Goal: Task Accomplishment & Management: Use online tool/utility

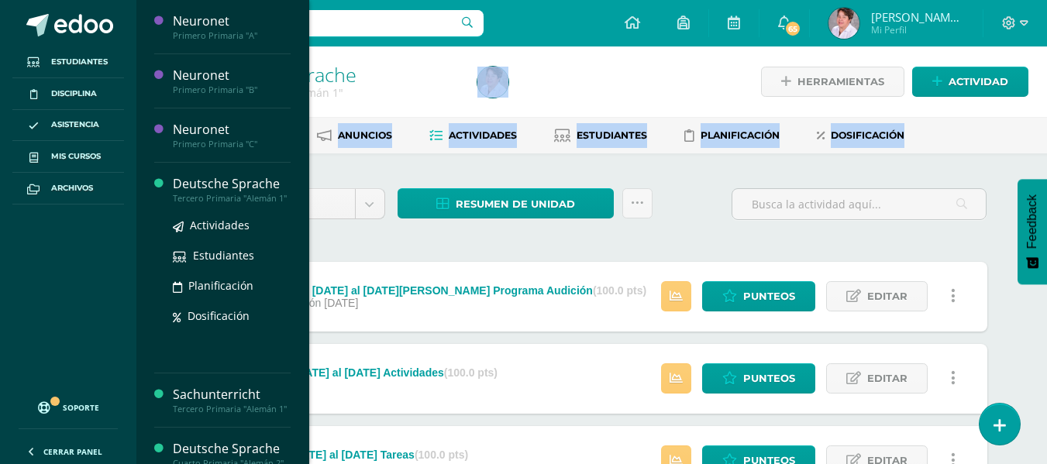
click at [211, 178] on div "Deutsche Sprache" at bounding box center [232, 184] width 118 height 18
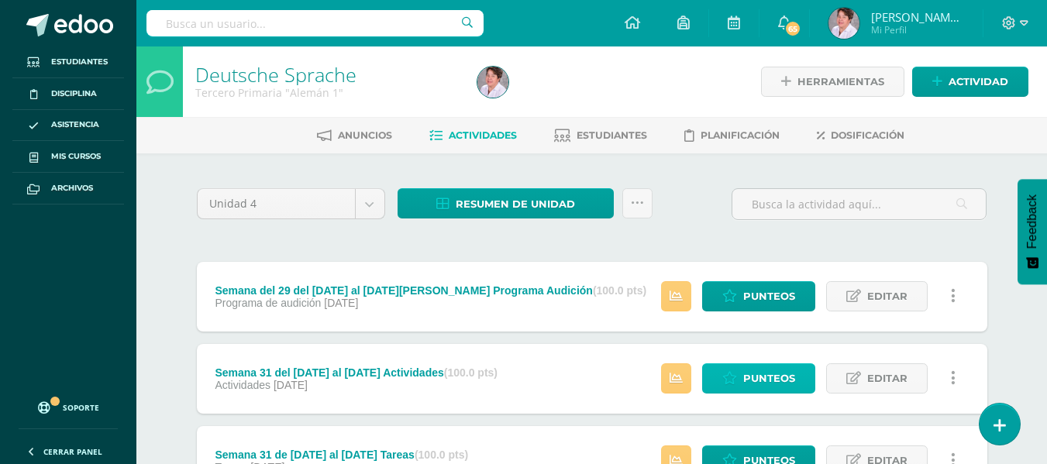
click at [760, 378] on span "Punteos" at bounding box center [769, 378] width 52 height 29
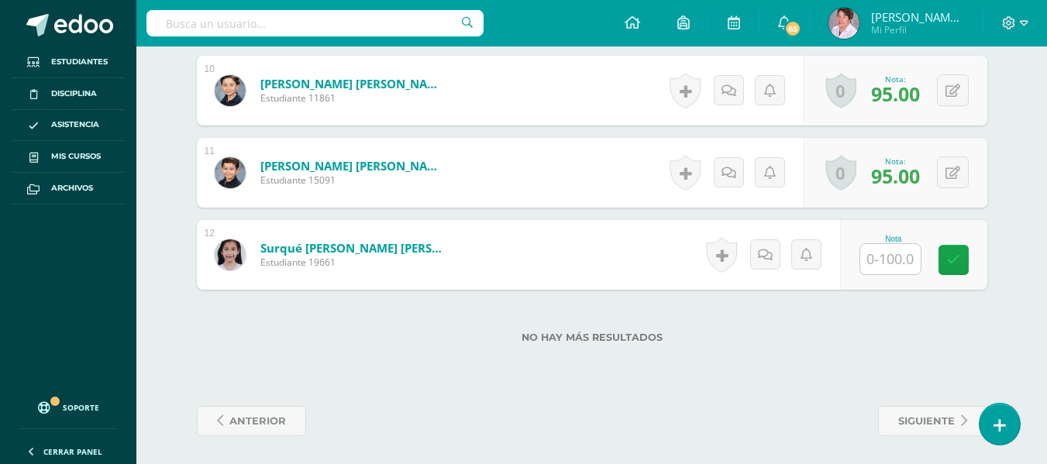
scroll to position [1221, 0]
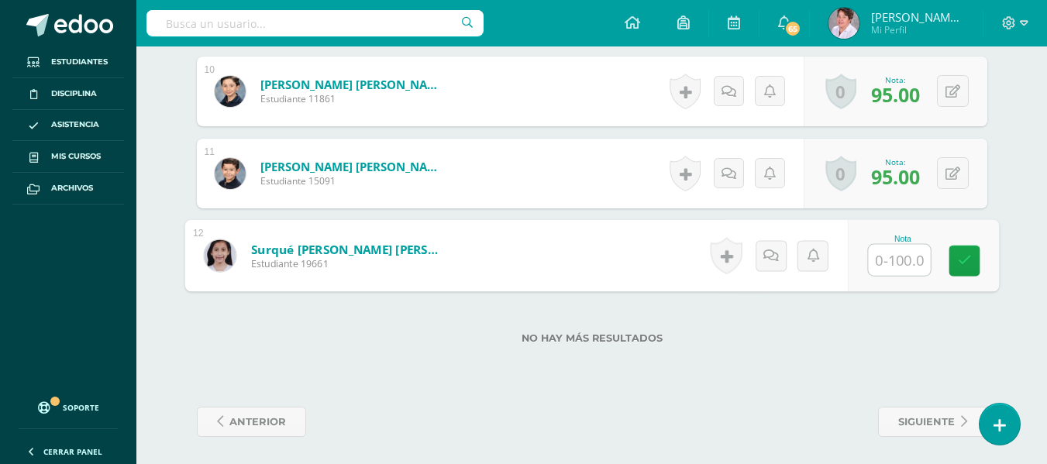
click at [889, 256] on input "text" at bounding box center [899, 260] width 62 height 31
type input "80"
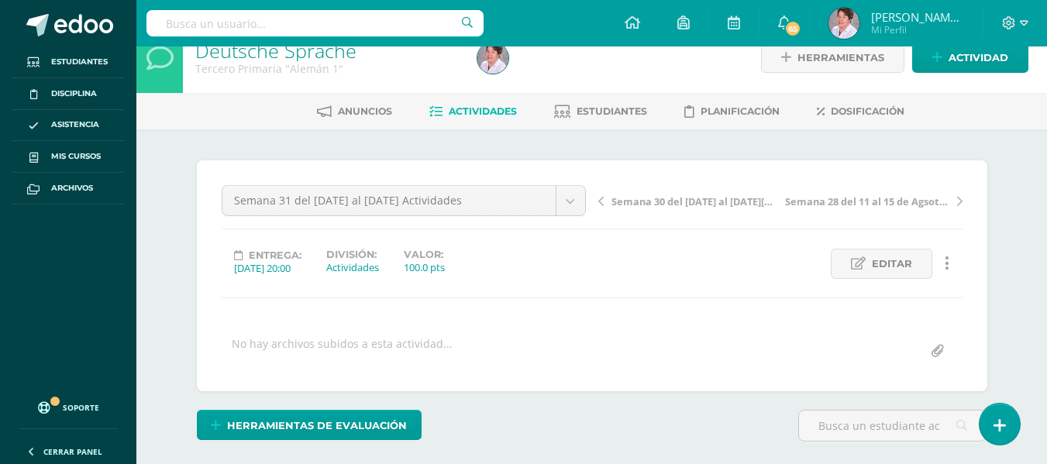
scroll to position [0, 0]
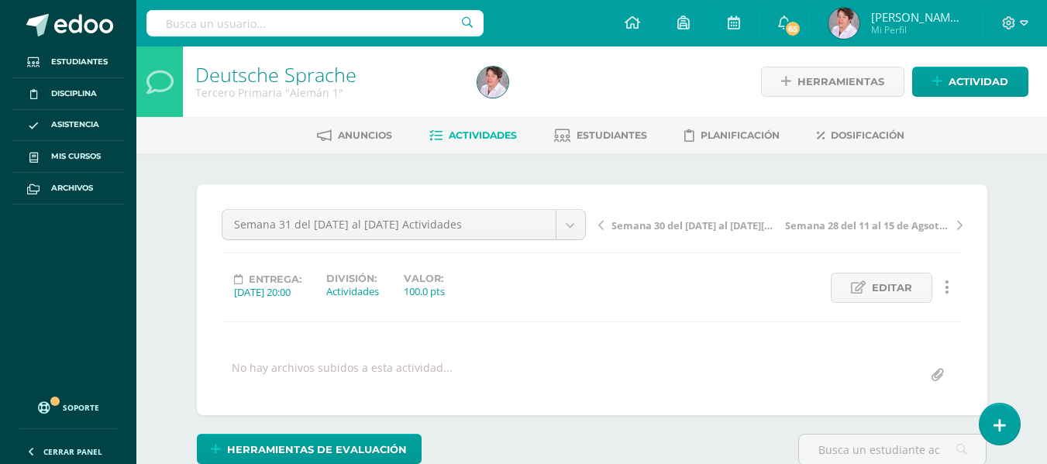
click at [491, 137] on span "Actividades" at bounding box center [483, 135] width 68 height 12
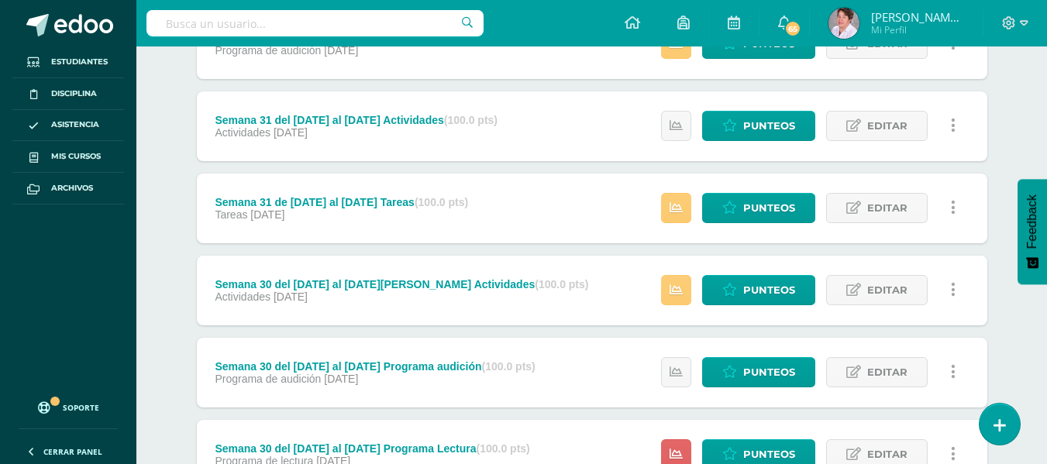
scroll to position [253, 0]
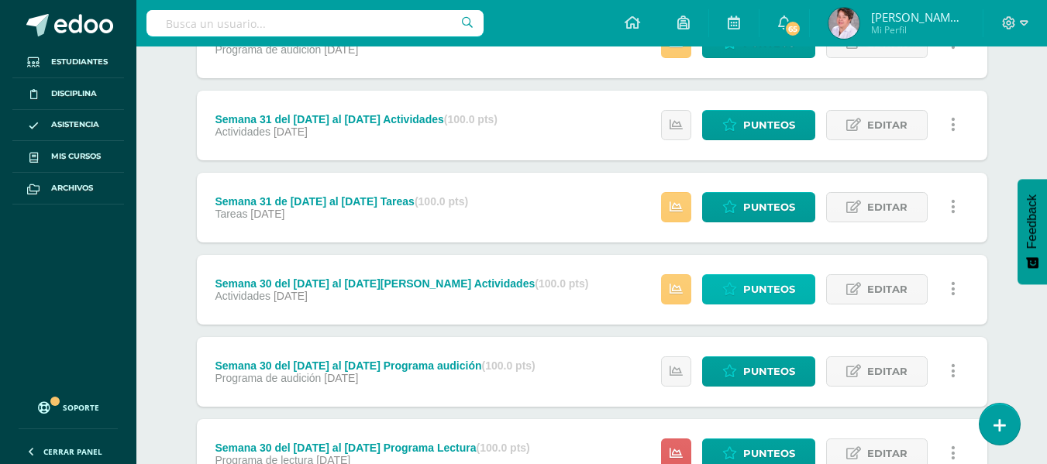
click at [778, 288] on span "Punteos" at bounding box center [769, 289] width 52 height 29
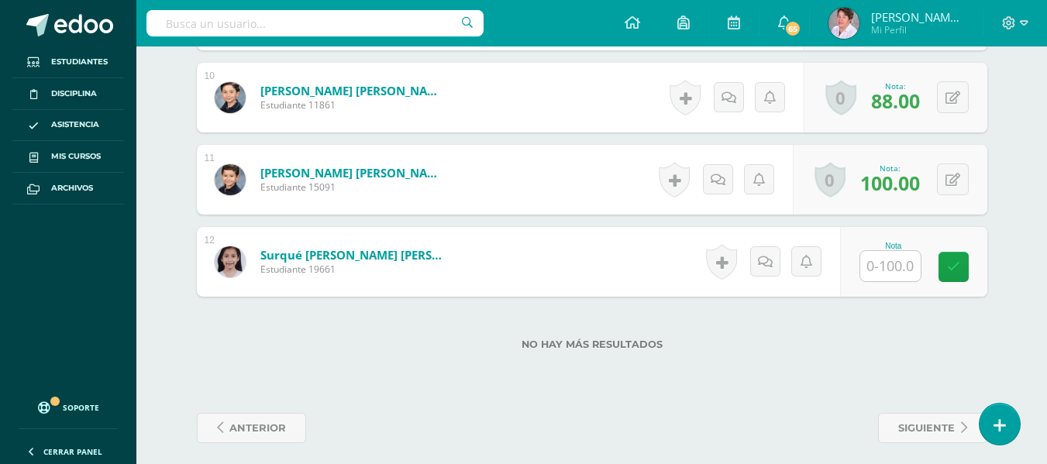
scroll to position [1216, 0]
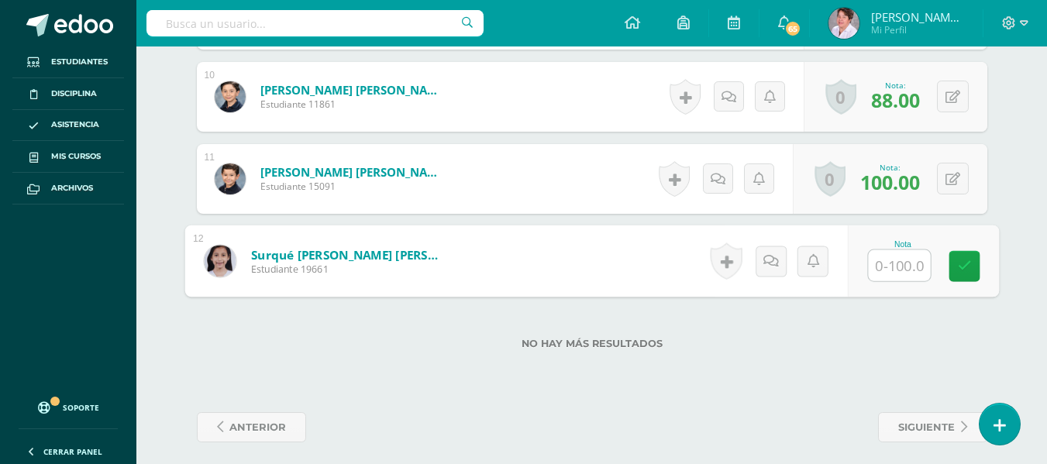
click at [896, 267] on input "text" at bounding box center [899, 265] width 62 height 31
type input "77"
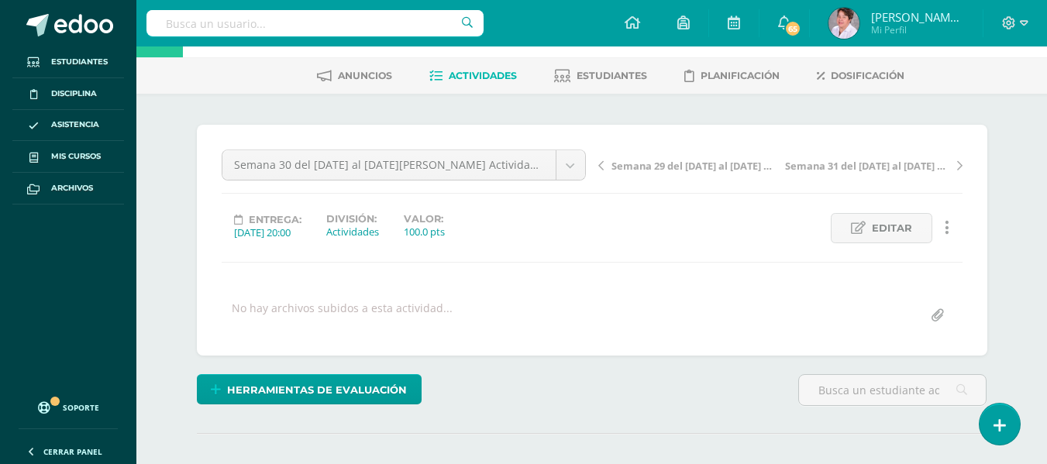
scroll to position [0, 0]
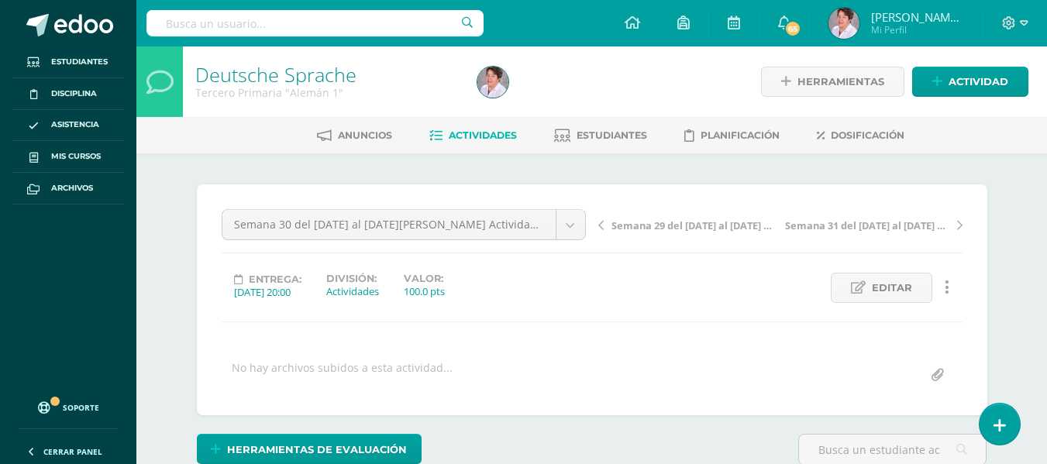
click at [485, 134] on span "Actividades" at bounding box center [483, 135] width 68 height 12
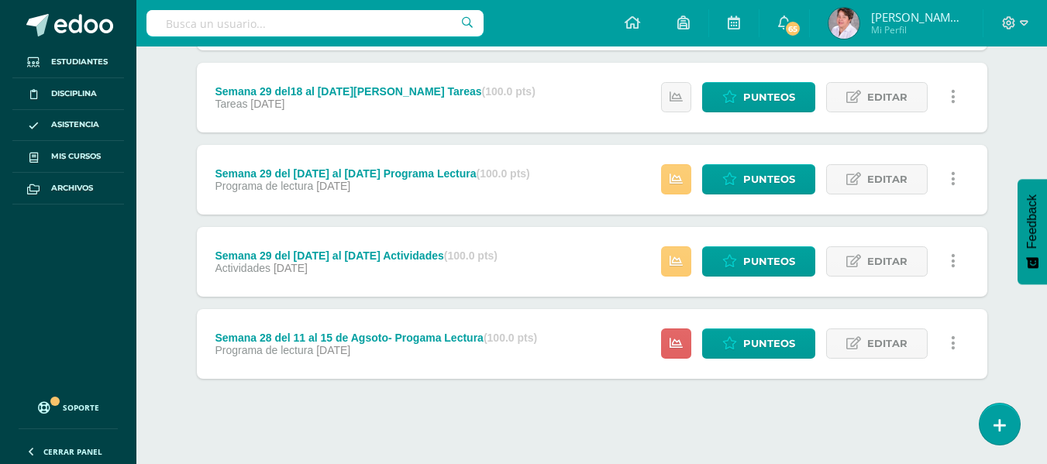
scroll to position [693, 0]
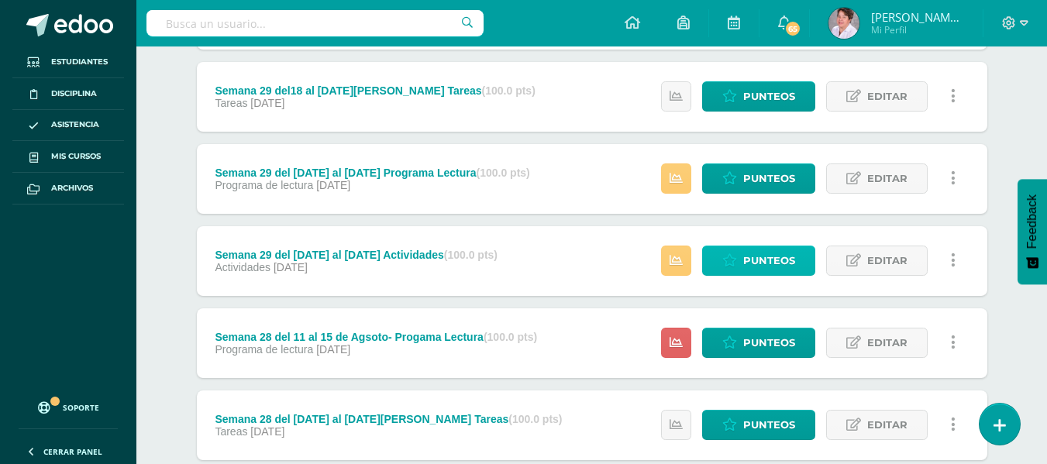
click at [771, 265] on span "Punteos" at bounding box center [769, 260] width 52 height 29
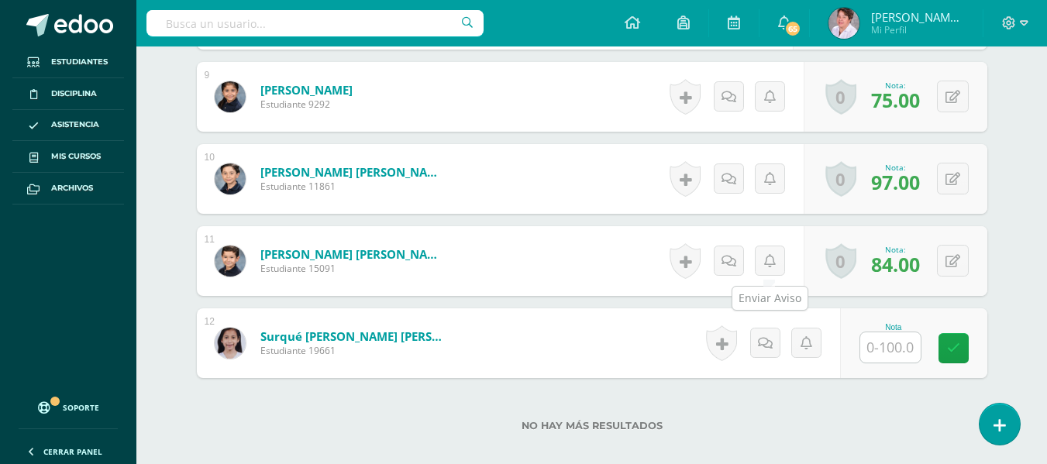
scroll to position [1134, 0]
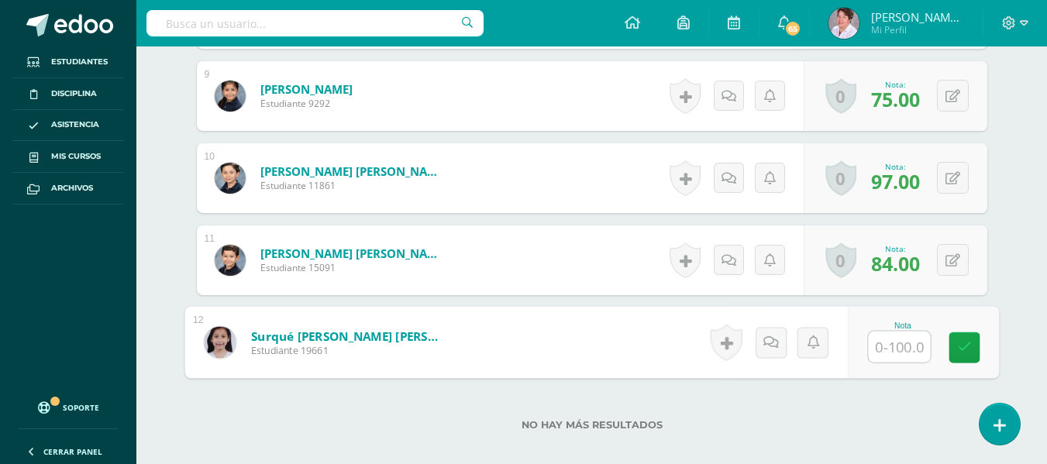
click at [873, 354] on input "text" at bounding box center [899, 347] width 62 height 31
type input "86"
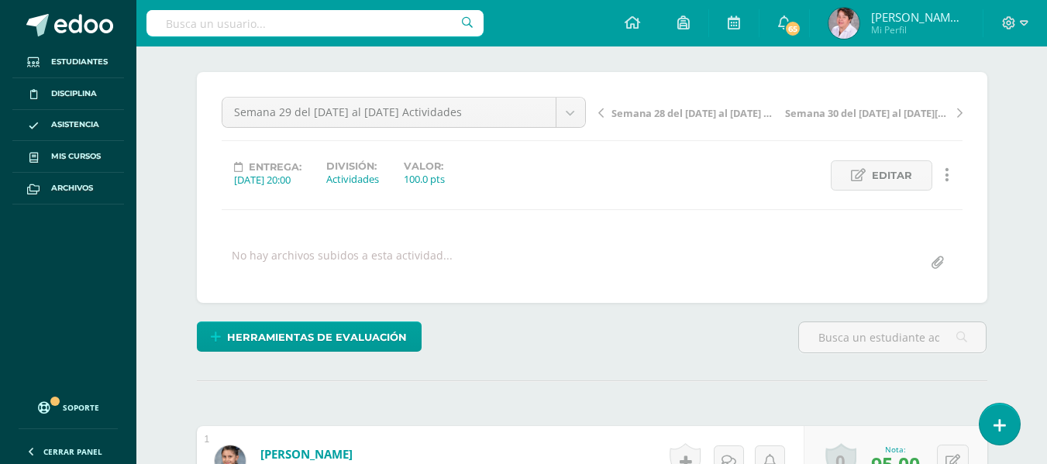
scroll to position [0, 0]
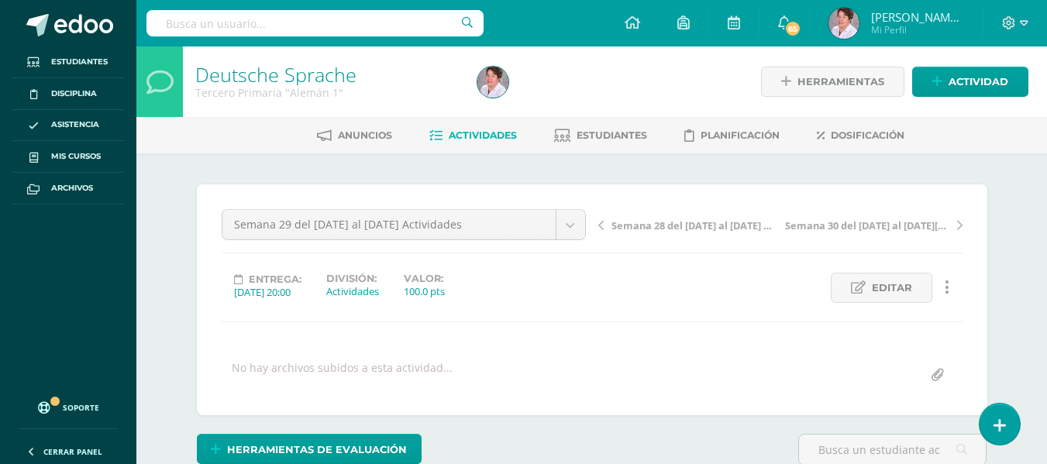
click at [472, 131] on span "Actividades" at bounding box center [483, 135] width 68 height 12
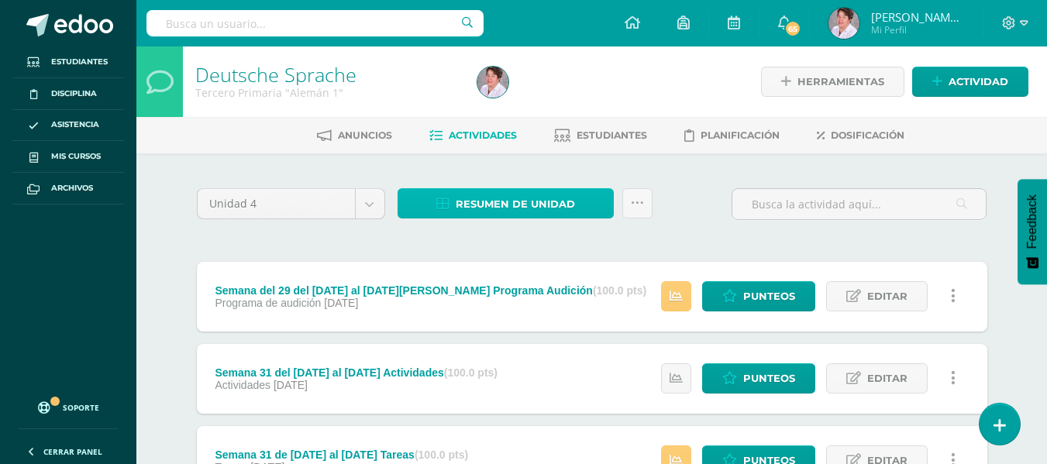
click at [512, 201] on span "Resumen de unidad" at bounding box center [515, 204] width 119 height 29
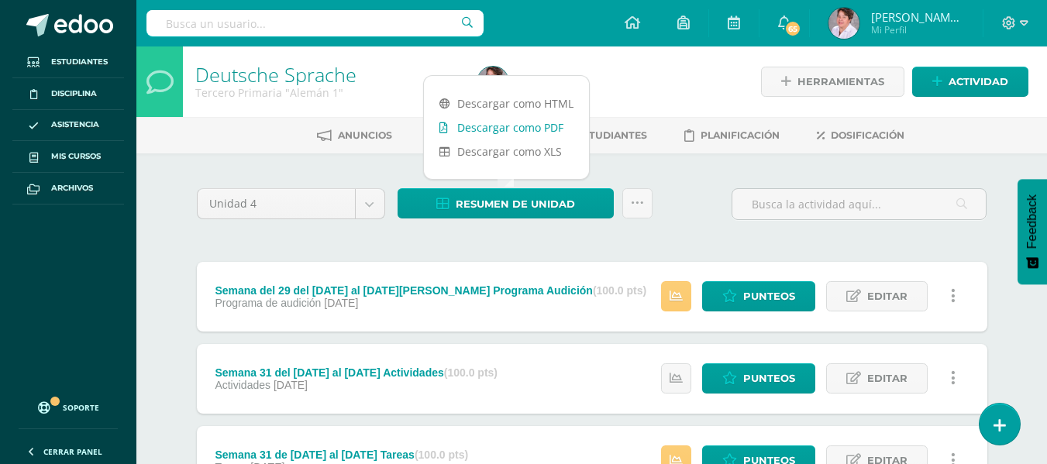
click at [525, 126] on link "Descargar como PDF" at bounding box center [506, 127] width 165 height 24
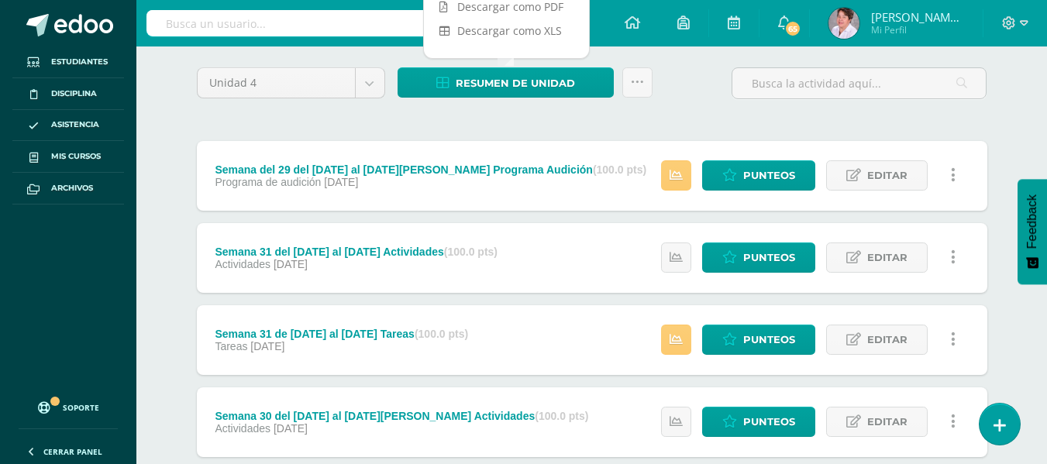
scroll to position [163, 0]
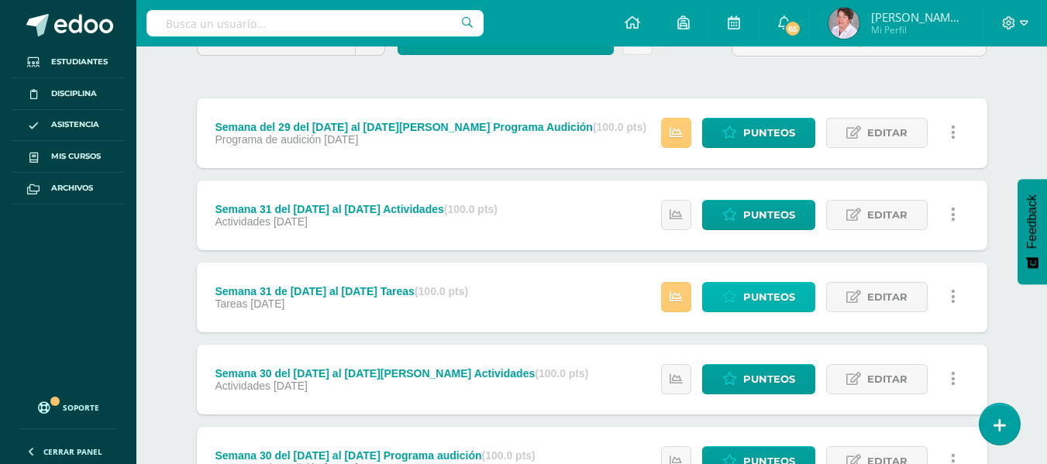
click at [776, 294] on span "Punteos" at bounding box center [769, 297] width 52 height 29
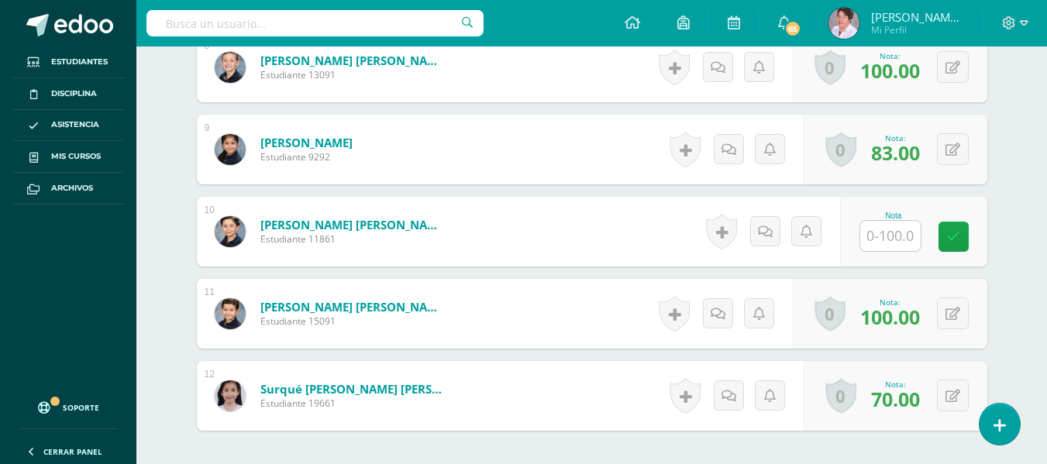
scroll to position [1089, 0]
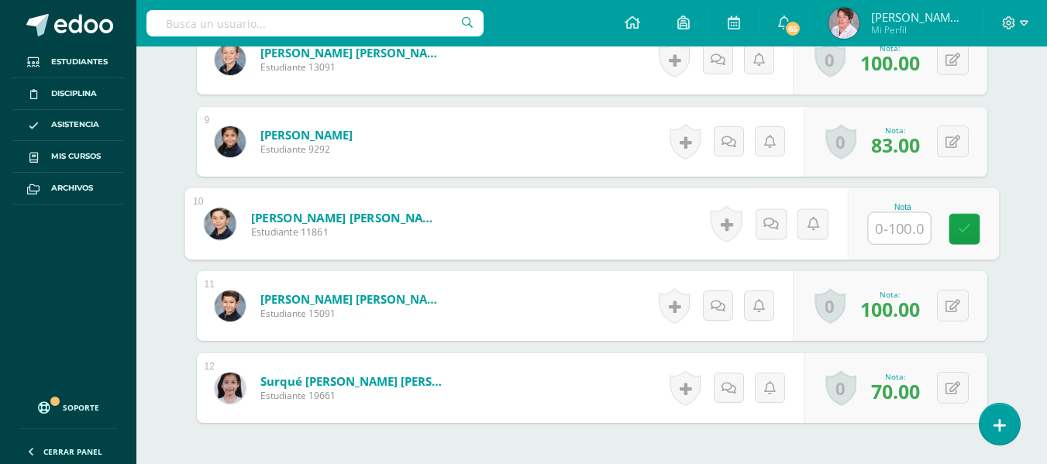
click at [889, 227] on input "text" at bounding box center [899, 228] width 62 height 31
type input "100"
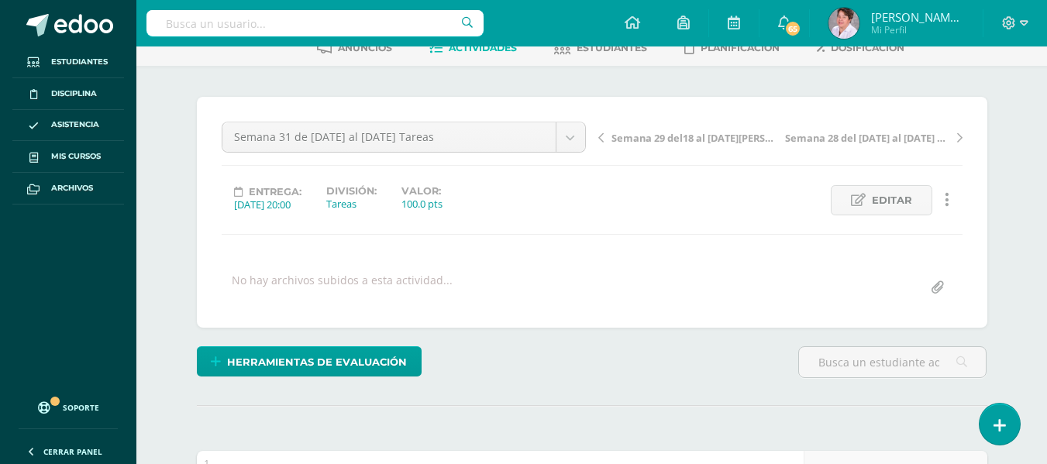
scroll to position [0, 0]
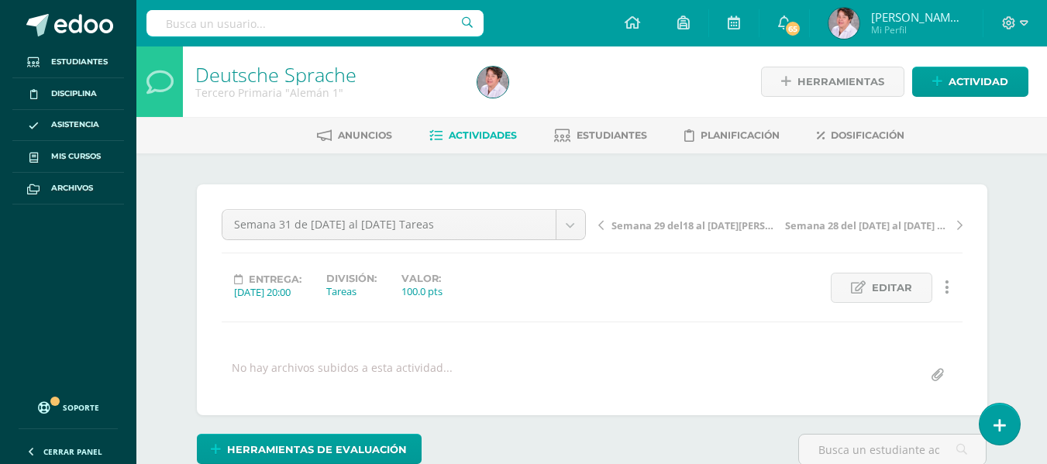
click at [473, 129] on link "Actividades" at bounding box center [473, 135] width 88 height 25
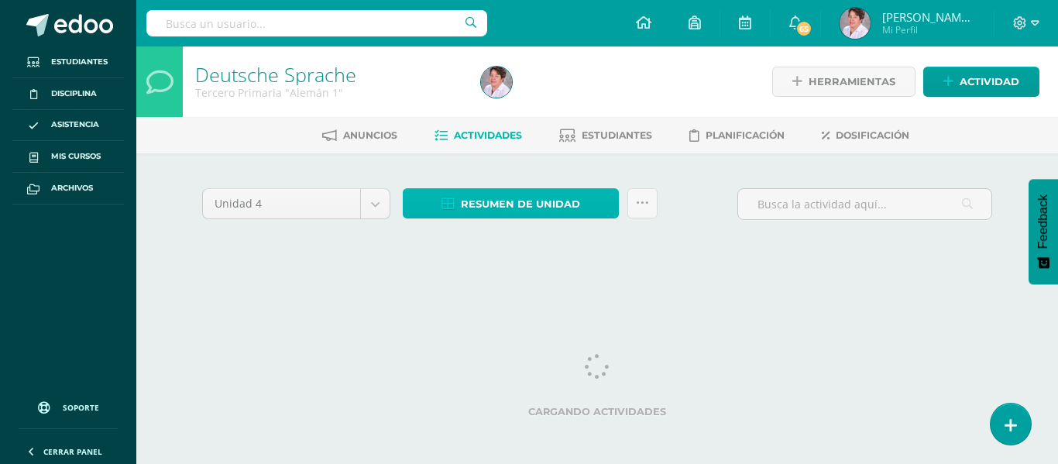
click at [504, 205] on span "Resumen de unidad" at bounding box center [520, 204] width 119 height 29
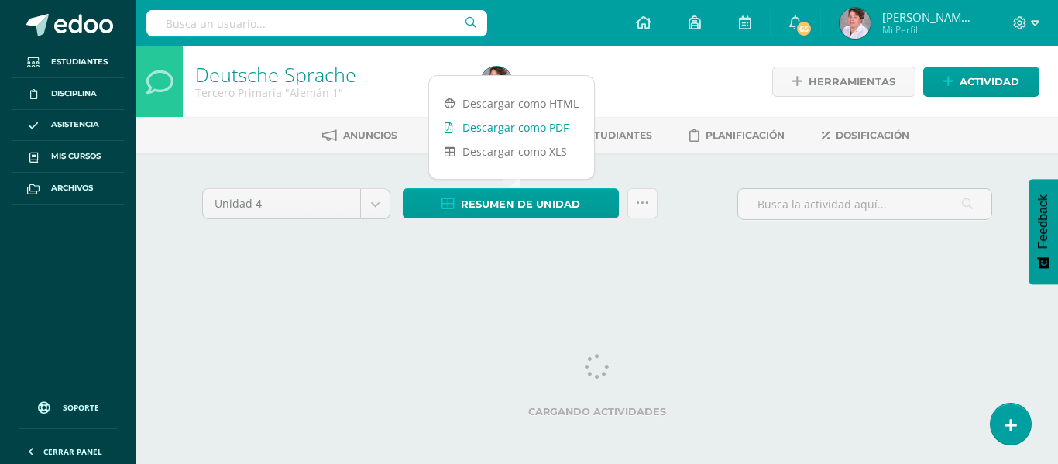
click at [524, 126] on link "Descargar como PDF" at bounding box center [511, 127] width 165 height 24
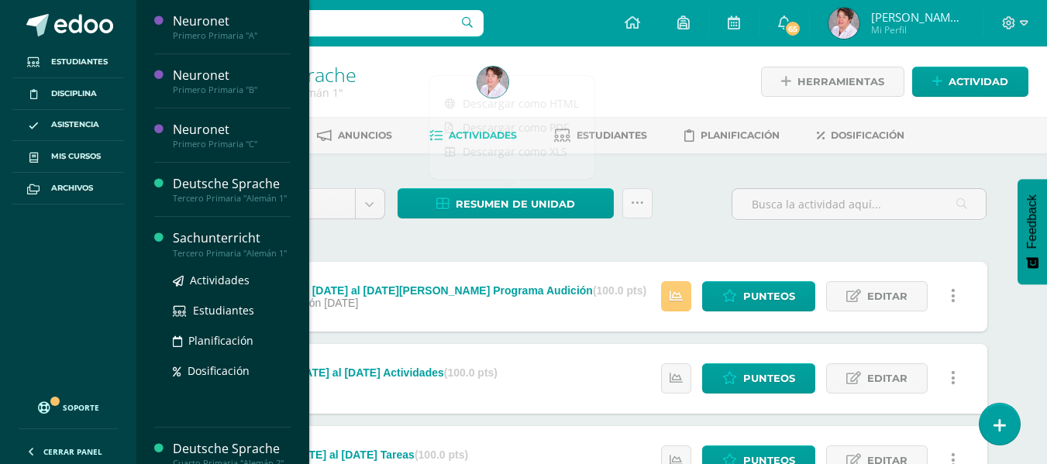
click at [222, 247] on div "Sachunterricht" at bounding box center [232, 238] width 118 height 18
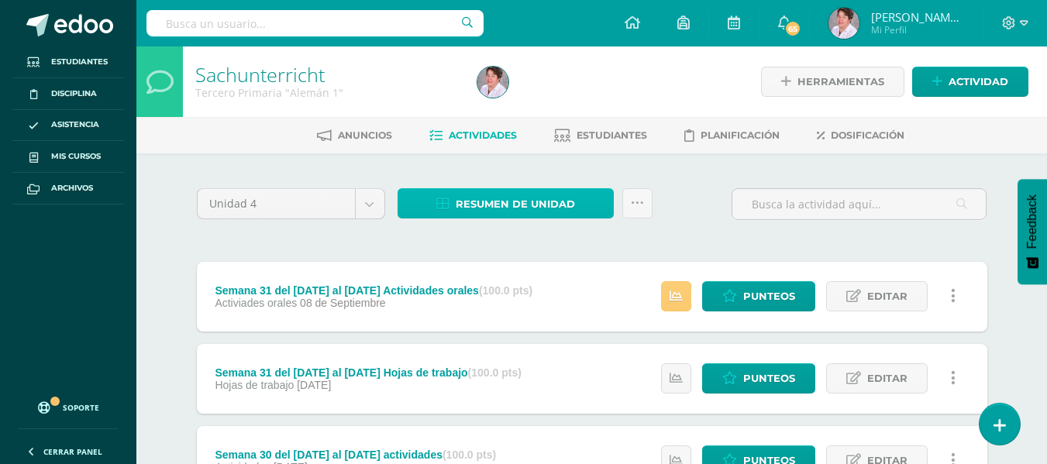
click at [525, 196] on span "Resumen de unidad" at bounding box center [515, 204] width 119 height 29
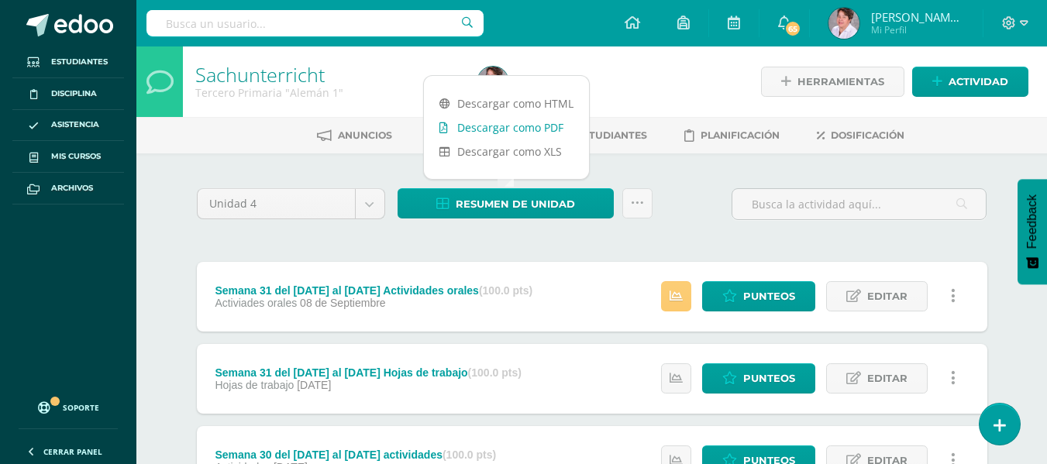
click at [525, 129] on link "Descargar como PDF" at bounding box center [506, 127] width 165 height 24
